Goal: Task Accomplishment & Management: Use online tool/utility

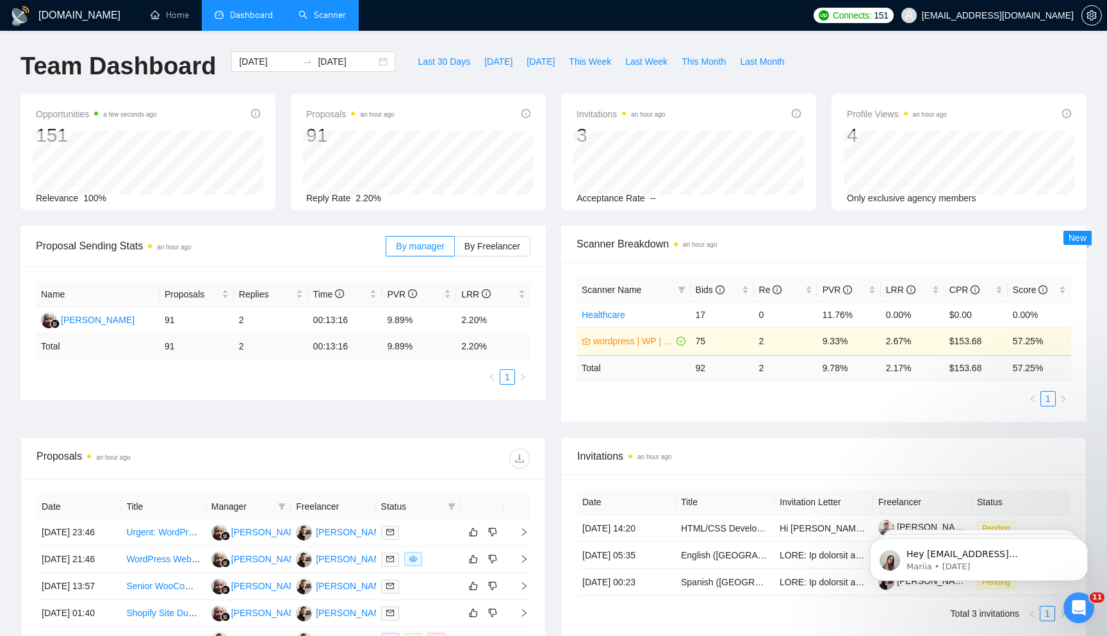
click at [331, 18] on link "Scanner" at bounding box center [322, 15] width 47 height 11
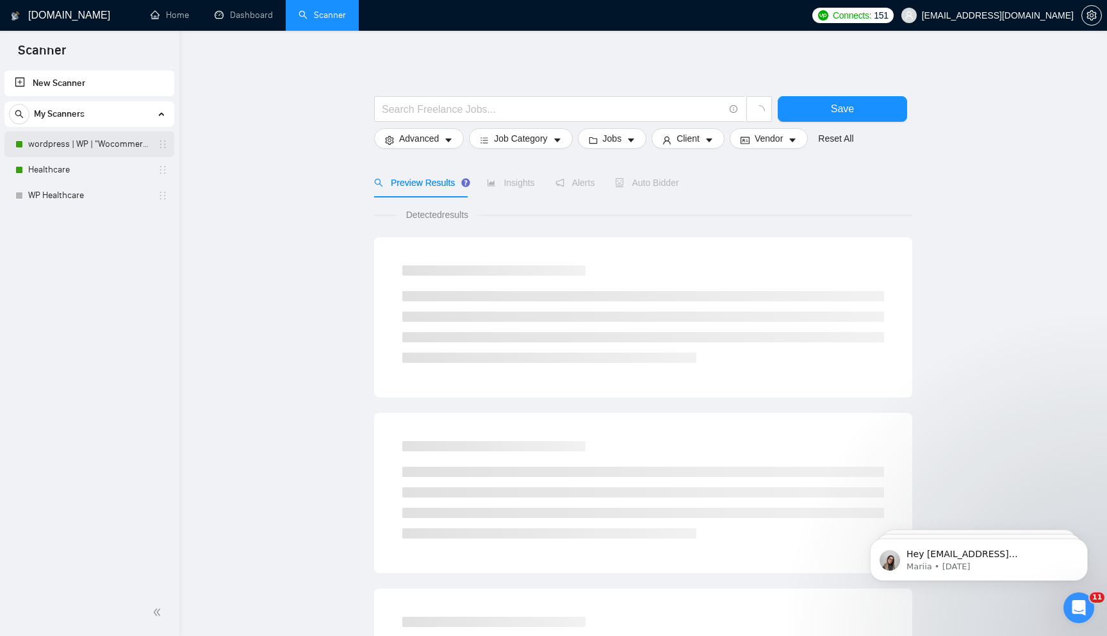
click at [79, 144] on link "wordpress | WP | "Wocommerce"" at bounding box center [89, 144] width 122 height 26
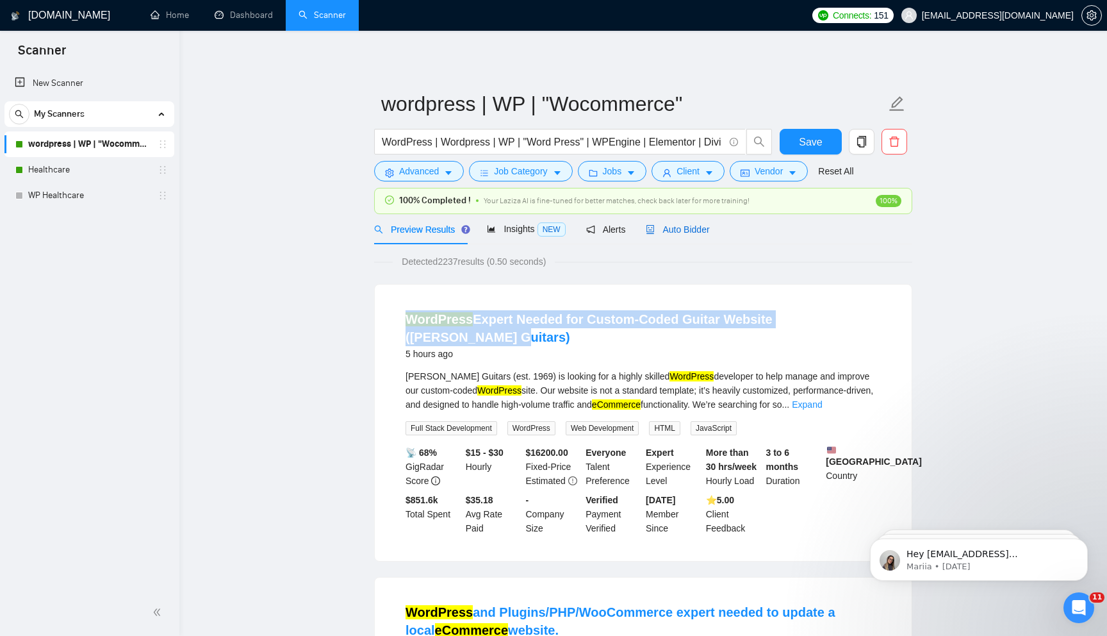
click at [682, 231] on span "Auto Bidder" at bounding box center [677, 229] width 63 height 10
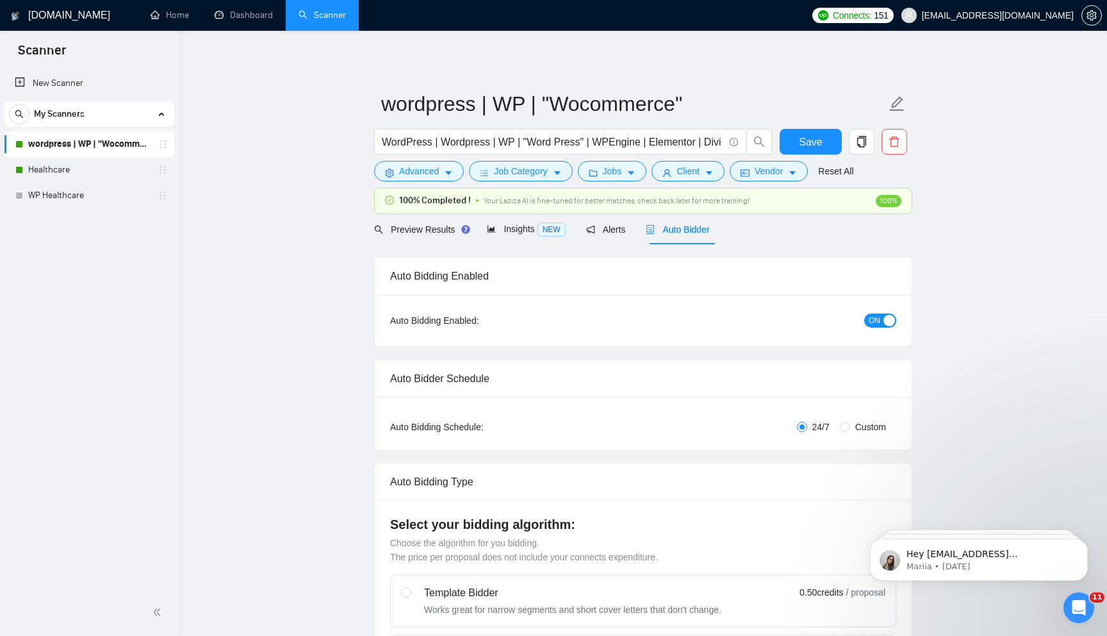
checkbox input "true"
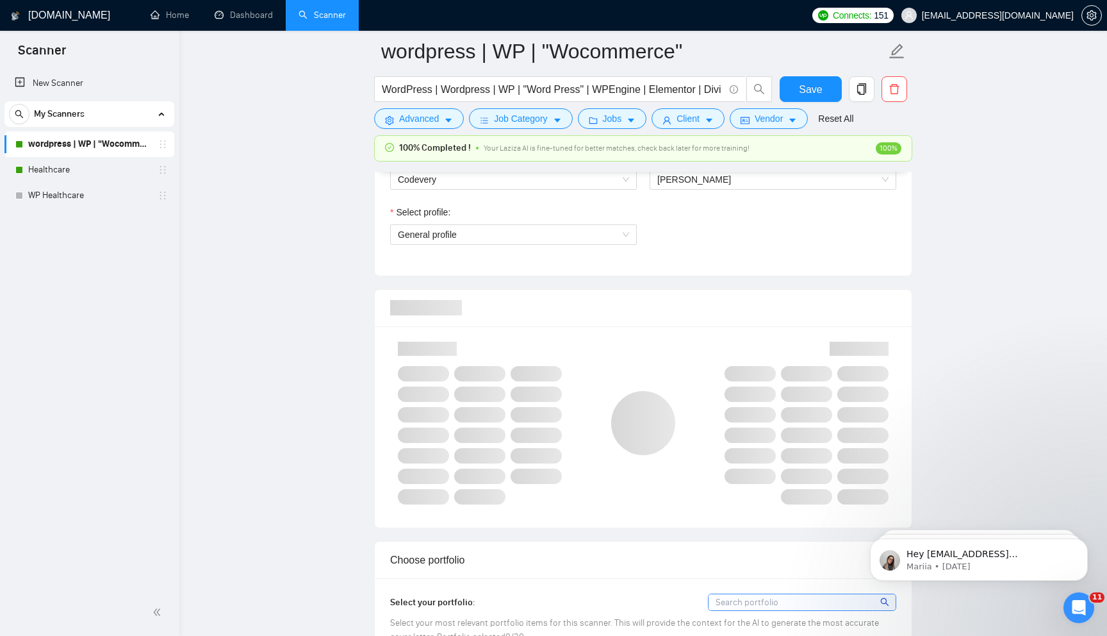
scroll to position [775, 0]
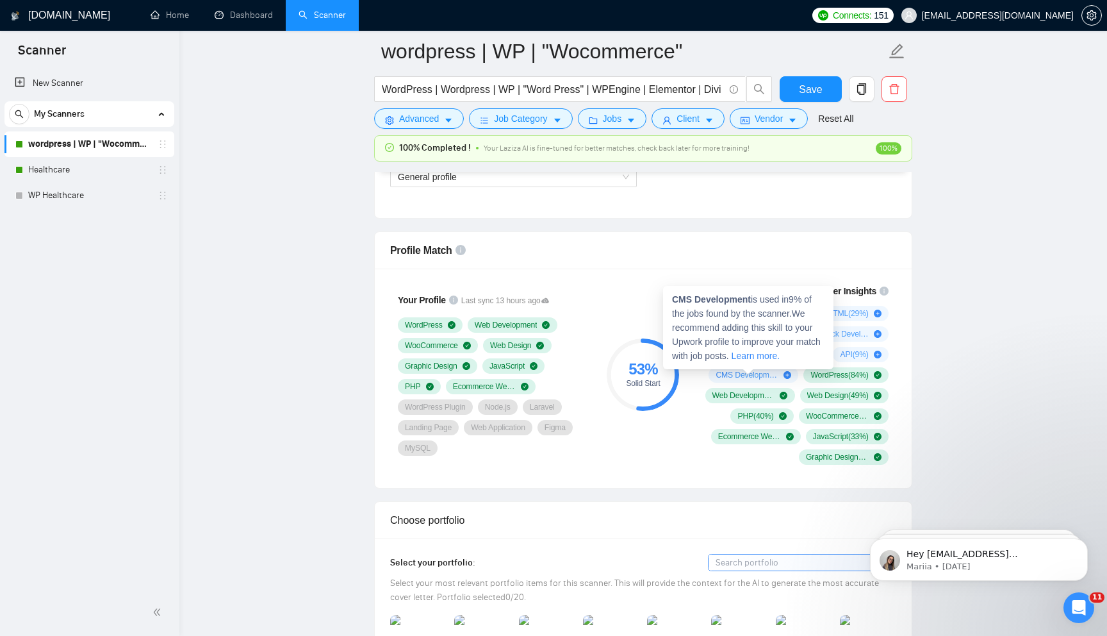
click at [778, 372] on div "CMS Development ( 9 %)" at bounding box center [754, 375] width 76 height 10
click at [786, 374] on icon "plus-circle" at bounding box center [788, 375] width 8 height 8
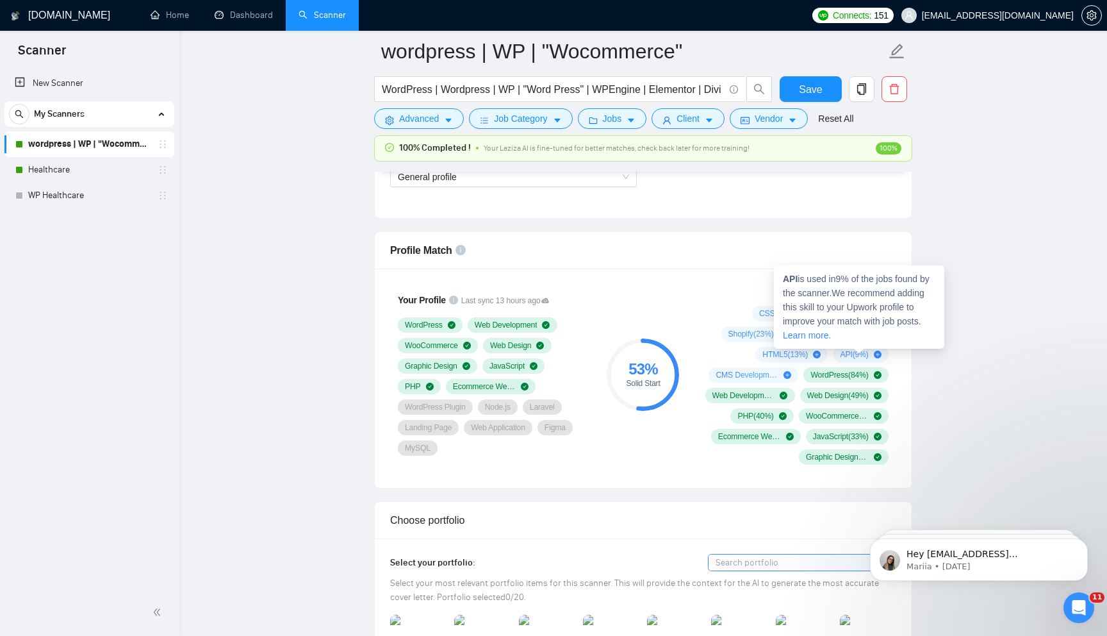
click at [875, 353] on icon "plus-circle" at bounding box center [878, 355] width 8 height 8
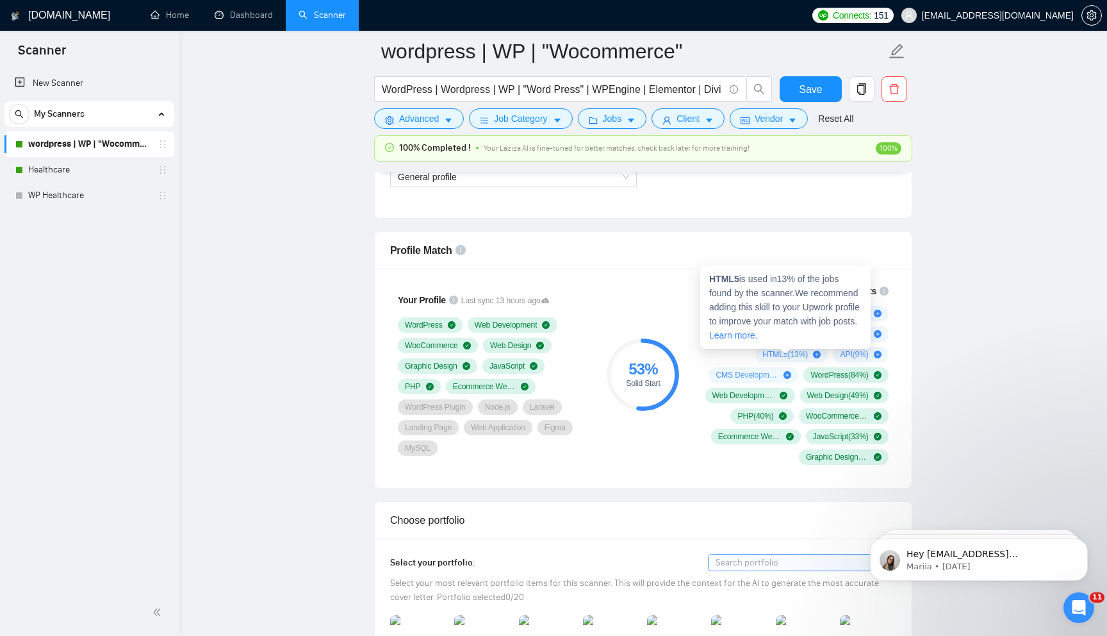
click at [788, 356] on span "HTML5 ( 13 %)" at bounding box center [785, 354] width 45 height 10
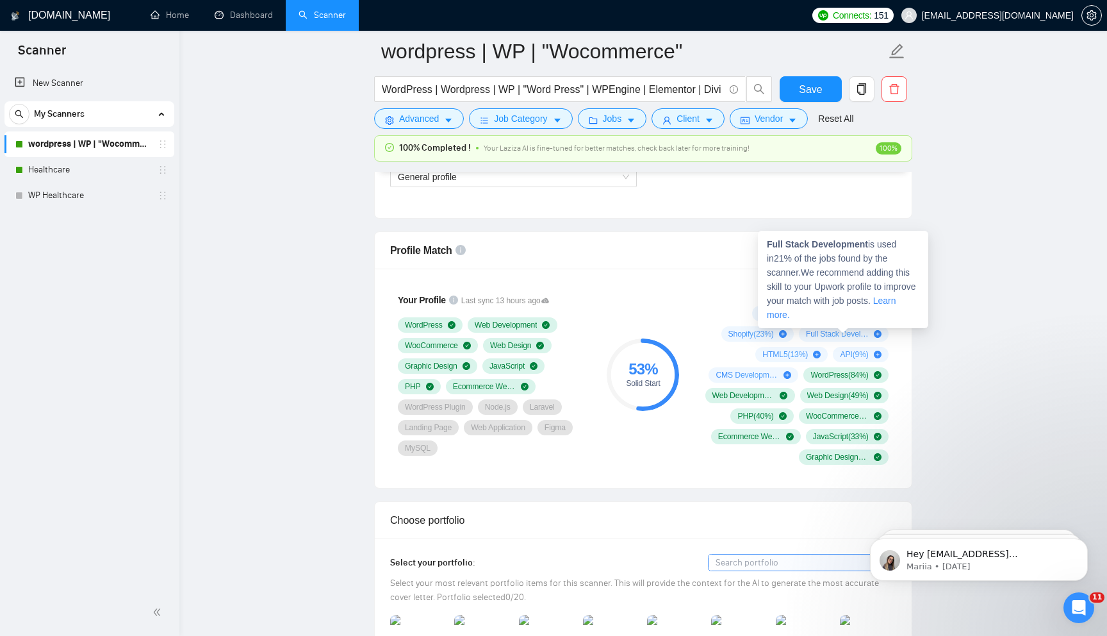
click at [859, 330] on span "Full Stack Development ( 21 %)" at bounding box center [837, 334] width 63 height 10
click at [877, 335] on icon "plus-circle" at bounding box center [878, 334] width 8 height 8
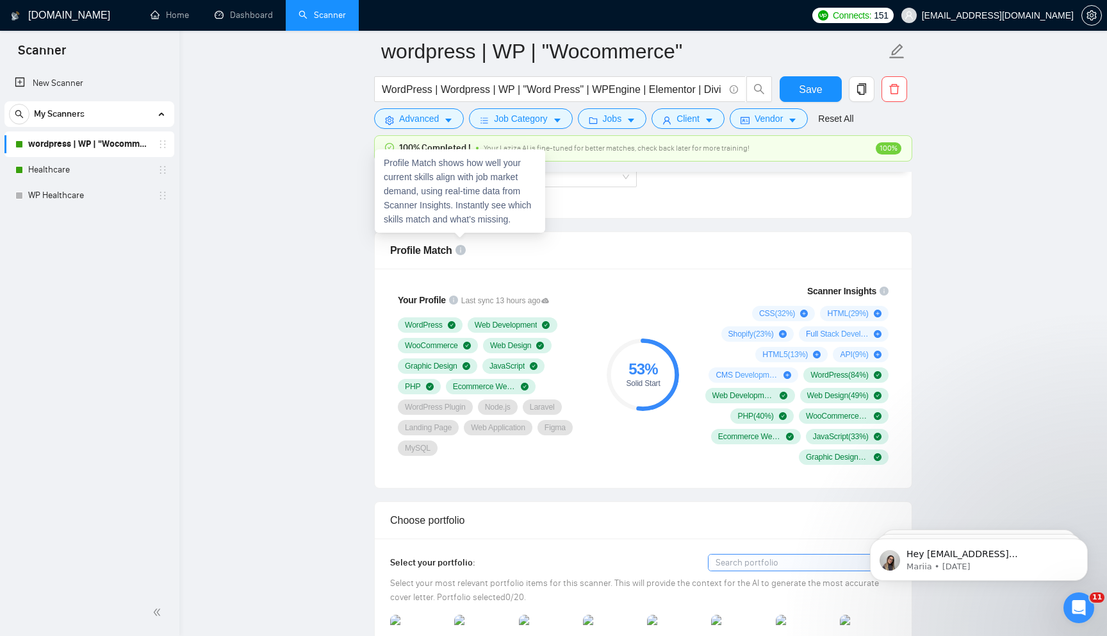
click at [459, 252] on icon "info-circle" at bounding box center [461, 250] width 10 height 10
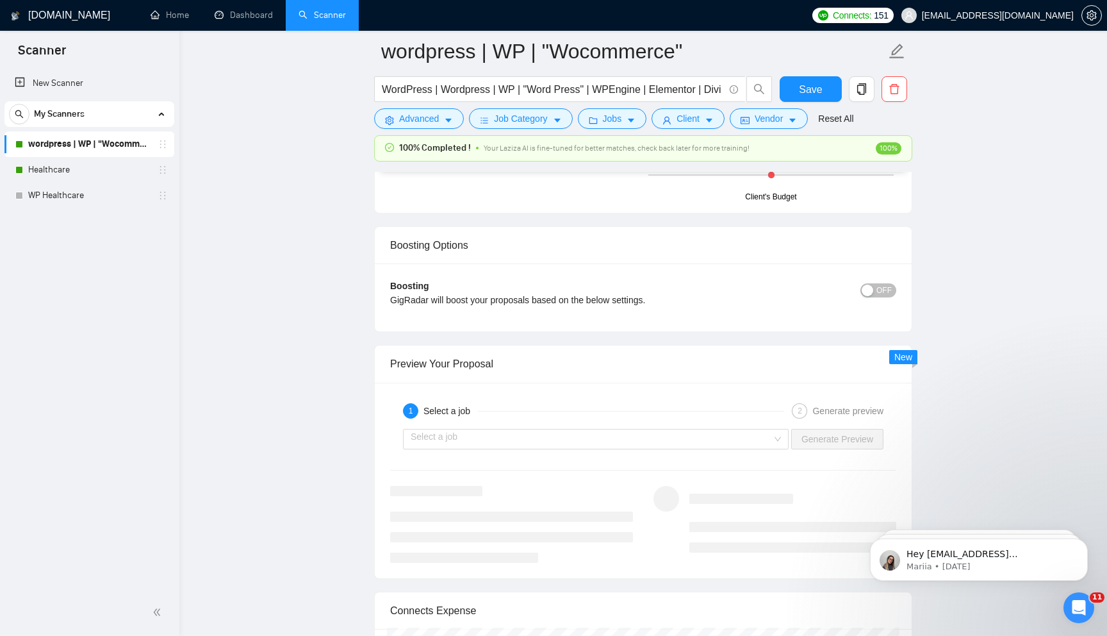
scroll to position [2268, 0]
click at [679, 442] on input "search" at bounding box center [591, 438] width 361 height 19
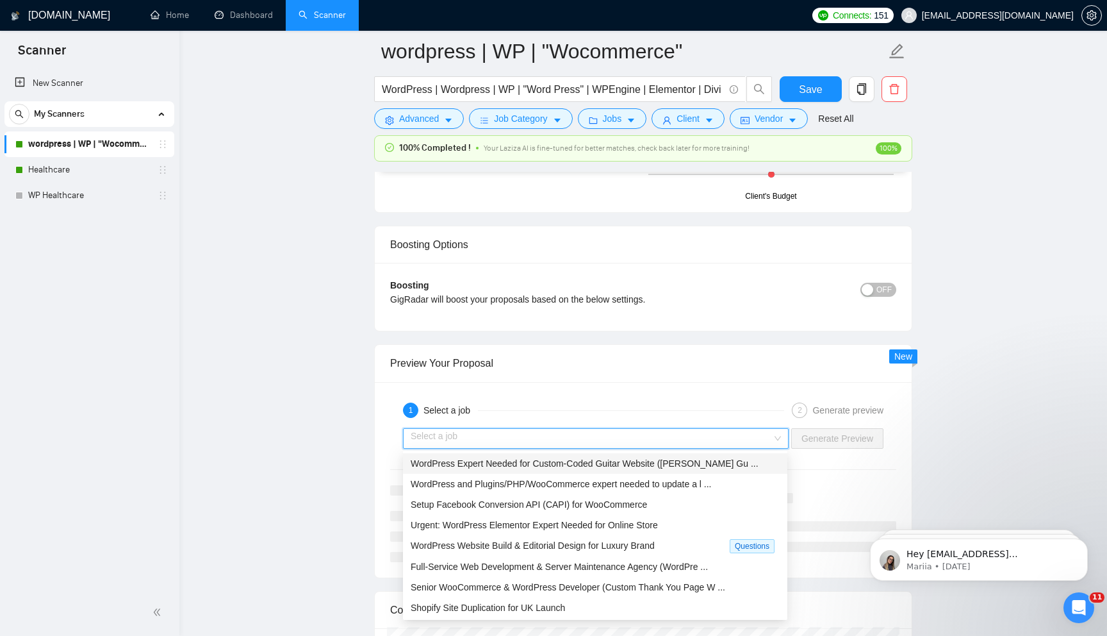
click at [681, 461] on span "WordPress Expert Needed for Custom-Coded Guitar Website (Zager Gu ..." at bounding box center [585, 463] width 348 height 10
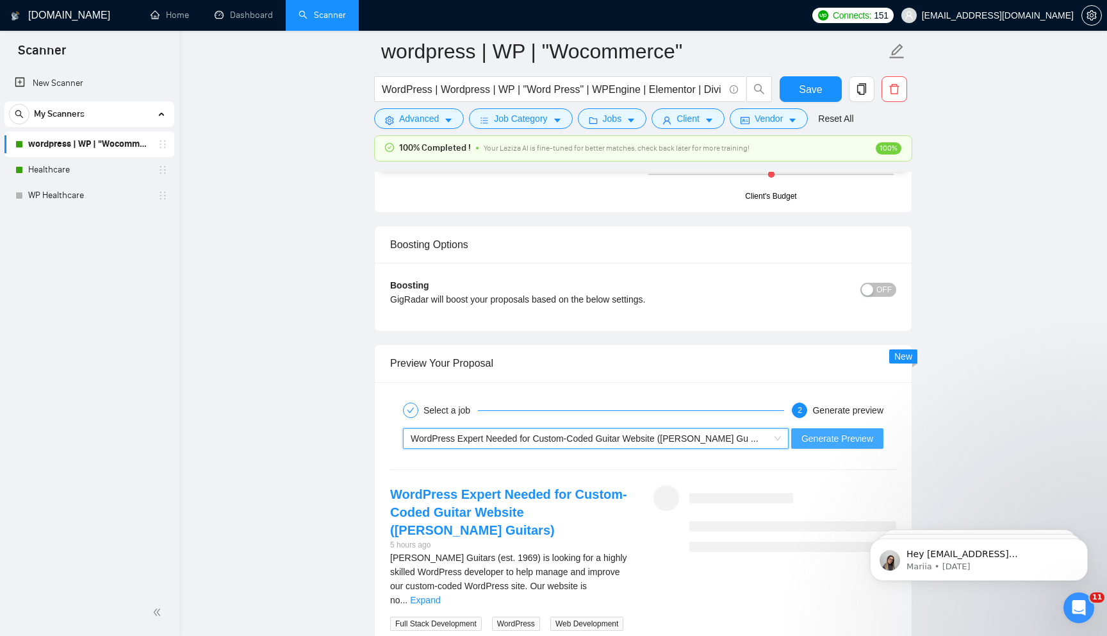
click at [830, 442] on span "Generate Preview" at bounding box center [838, 438] width 72 height 14
